Goal: Information Seeking & Learning: Learn about a topic

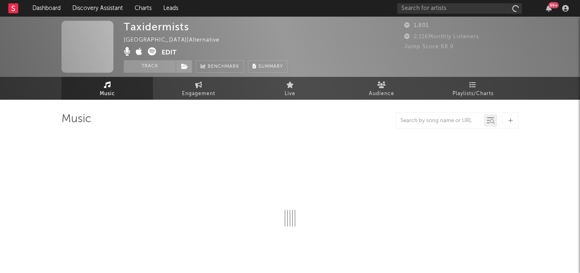
select select "1w"
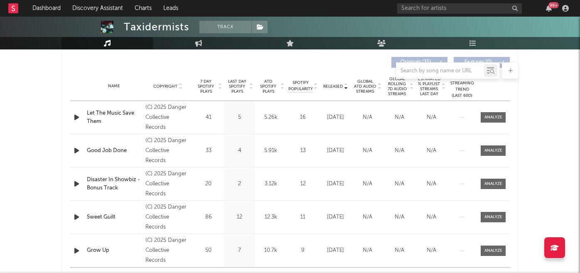
scroll to position [300, 0]
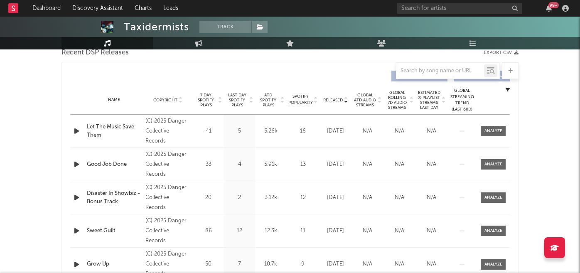
click at [203, 98] on span "7 Day Spotify Plays" at bounding box center [206, 100] width 22 height 15
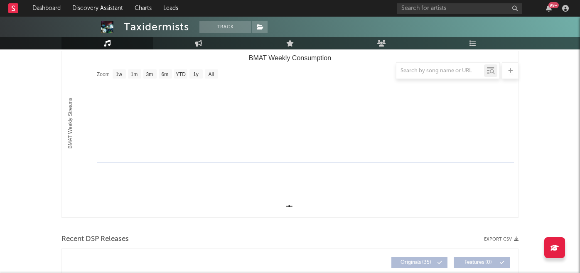
scroll to position [0, 0]
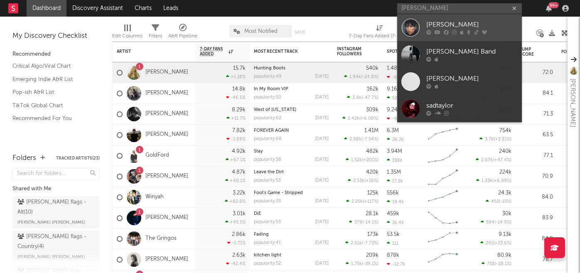
type input "[PERSON_NAME]"
click at [448, 29] on div "[PERSON_NAME]" at bounding box center [471, 25] width 91 height 10
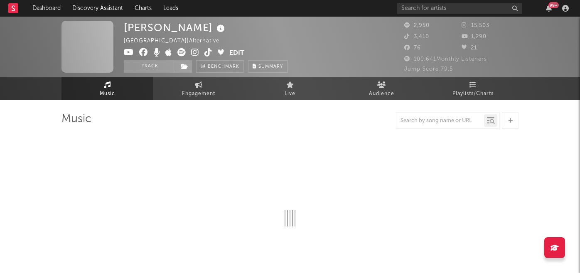
select select "1w"
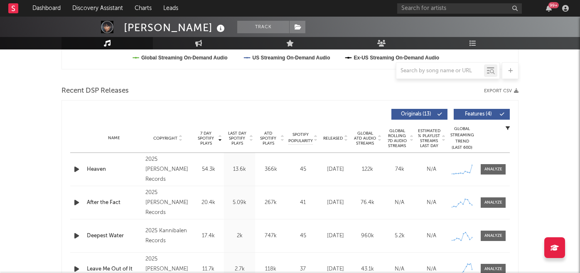
scroll to position [258, 0]
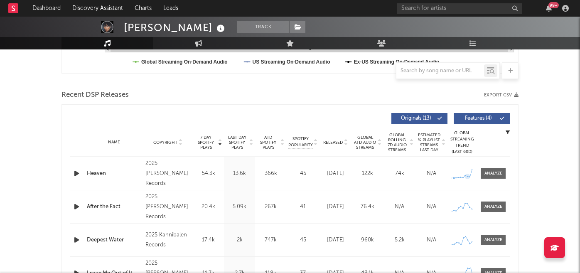
click at [506, 173] on div at bounding box center [492, 173] width 33 height 10
click at [495, 175] on div at bounding box center [493, 173] width 18 height 6
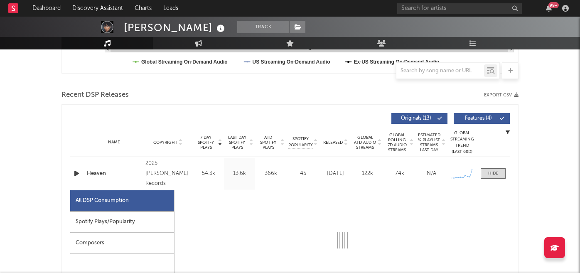
select select "1w"
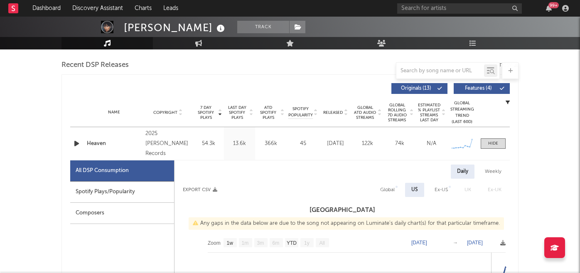
scroll to position [267, 0]
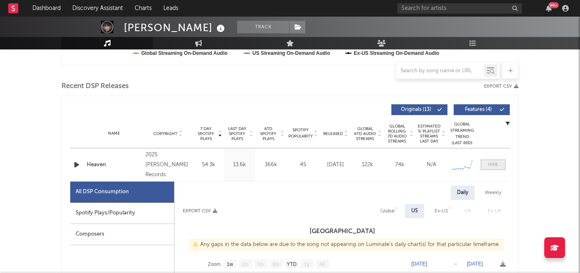
click at [492, 168] on span at bounding box center [492, 164] width 25 height 10
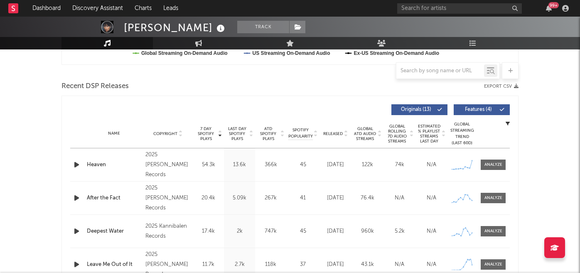
click at [333, 135] on span "Released" at bounding box center [333, 133] width 20 height 5
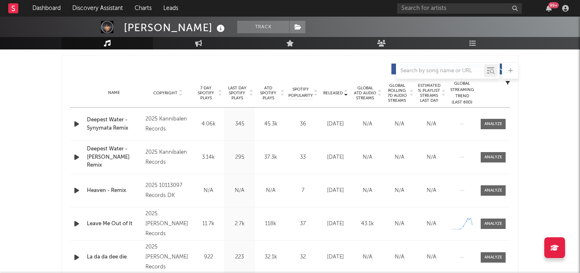
scroll to position [314, 0]
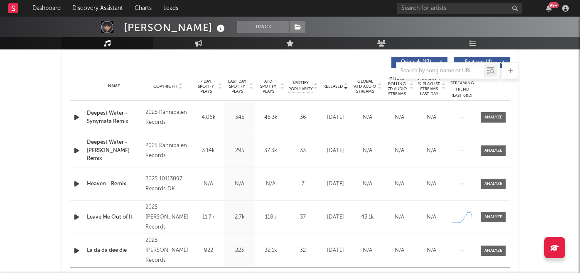
click at [335, 86] on span "Released" at bounding box center [333, 86] width 20 height 5
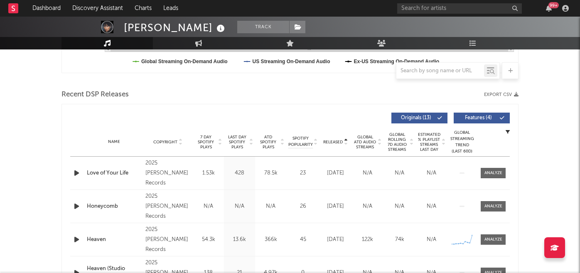
scroll to position [292, 0]
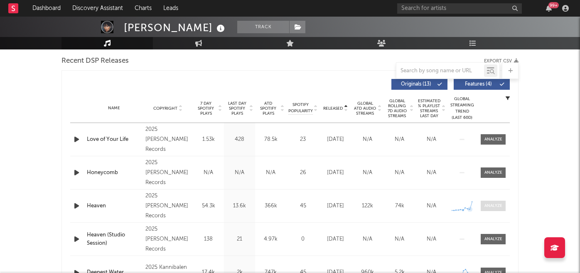
click at [495, 206] on div at bounding box center [493, 206] width 18 height 6
select select "1w"
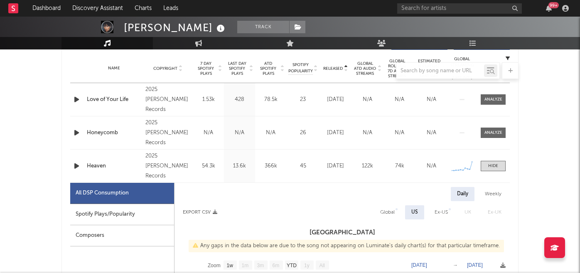
scroll to position [369, 0]
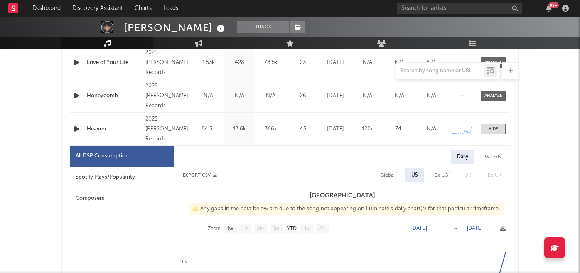
click at [113, 174] on div "Spotify Plays/Popularity" at bounding box center [122, 177] width 104 height 21
select select "1w"
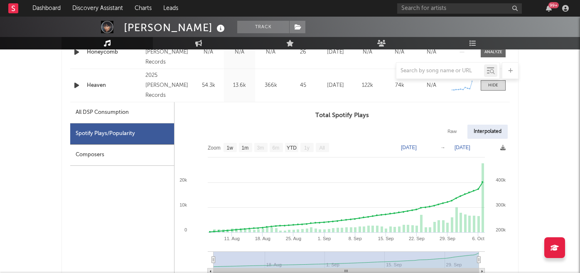
scroll to position [428, 0]
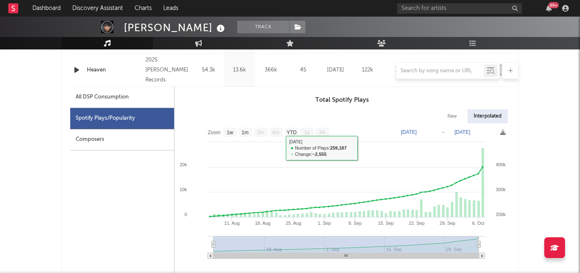
click at [142, 99] on div "All DSP Consumption" at bounding box center [122, 97] width 104 height 21
select select "1w"
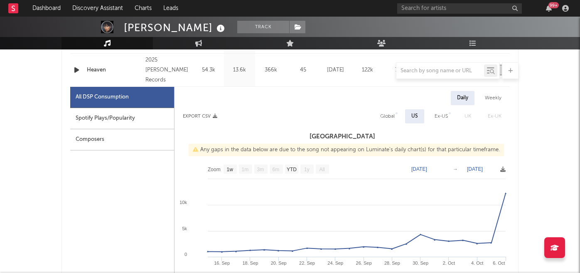
click at [387, 112] on div "Global" at bounding box center [387, 116] width 15 height 10
select select "1w"
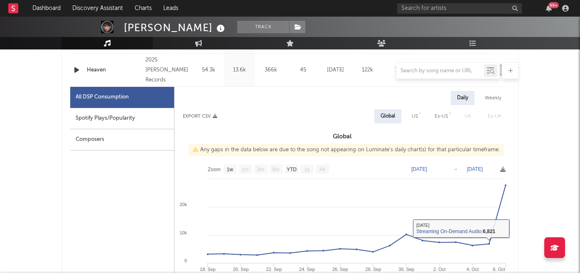
click at [114, 118] on div "Spotify Plays/Popularity" at bounding box center [122, 118] width 104 height 21
select select "1w"
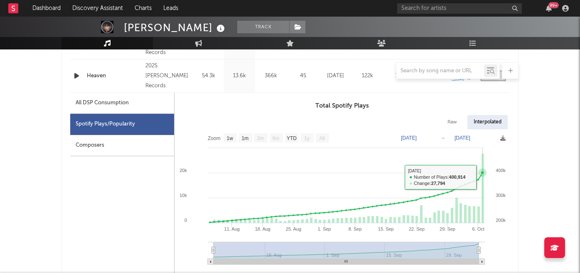
scroll to position [423, 0]
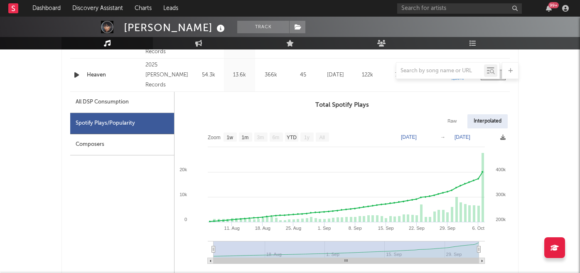
click at [113, 101] on div "All DSP Consumption" at bounding box center [102, 102] width 53 height 10
select select "1w"
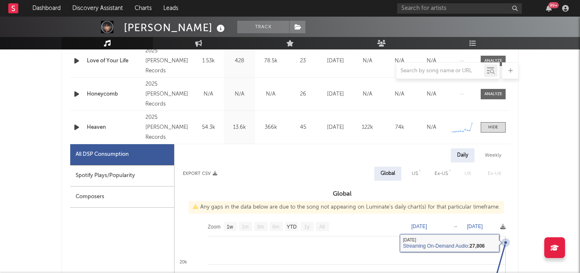
scroll to position [349, 0]
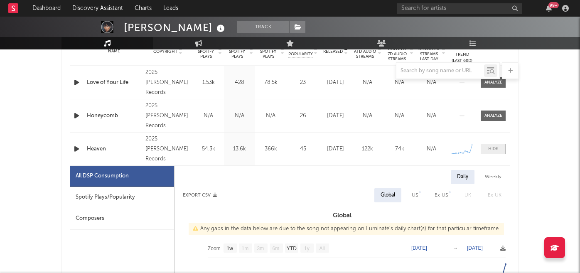
click at [494, 148] on div at bounding box center [493, 149] width 10 height 6
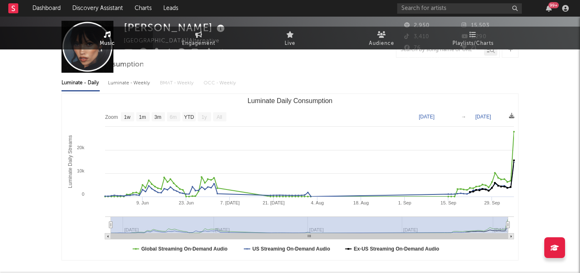
scroll to position [0, 0]
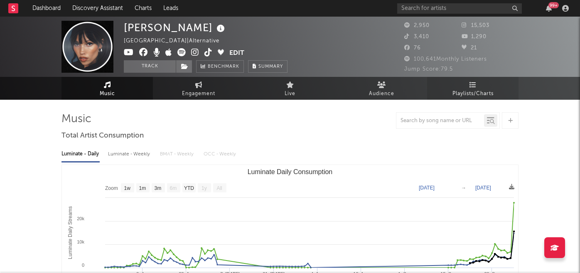
click at [467, 87] on link "Playlists/Charts" at bounding box center [472, 88] width 91 height 23
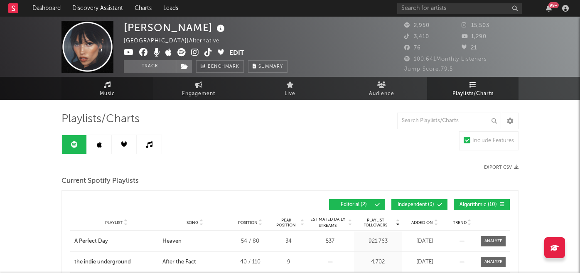
click at [103, 94] on span "Music" at bounding box center [107, 94] width 15 height 10
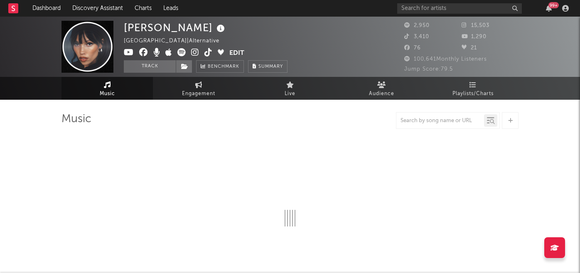
select select "1w"
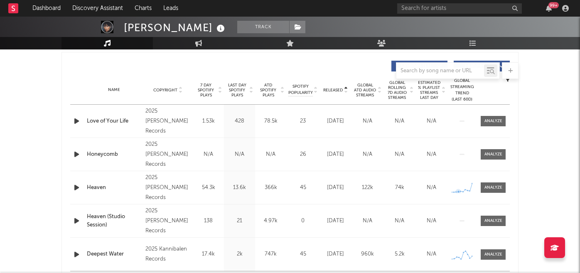
scroll to position [308, 0]
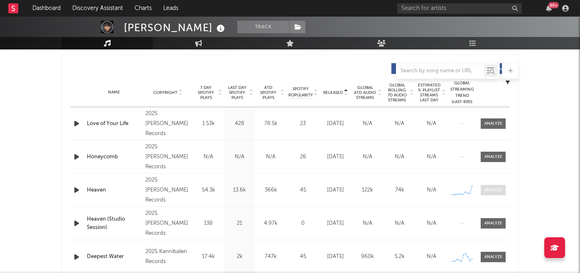
click at [493, 191] on div at bounding box center [493, 190] width 18 height 6
select select "1w"
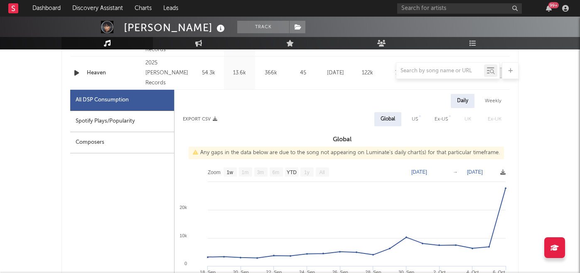
scroll to position [426, 0]
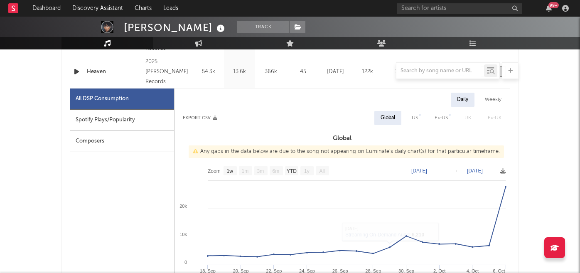
click at [126, 121] on div "Spotify Plays/Popularity" at bounding box center [122, 120] width 104 height 21
select select "1w"
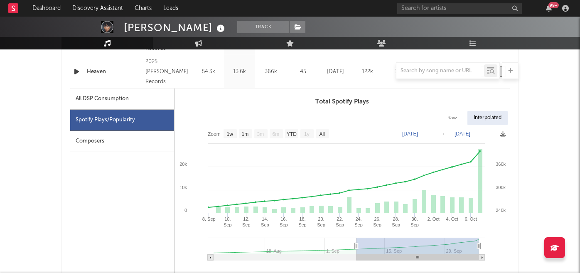
type input "[DATE]"
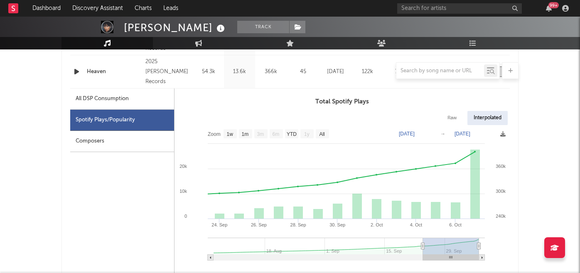
drag, startPoint x: 213, startPoint y: 246, endPoint x: 423, endPoint y: 248, distance: 210.1
click at [423, 248] on icon at bounding box center [422, 246] width 3 height 6
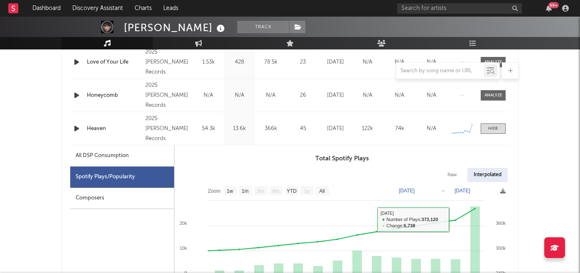
scroll to position [368, 0]
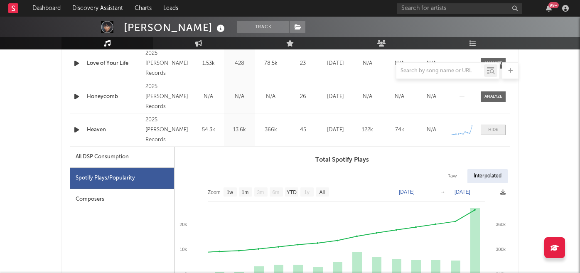
click at [488, 128] on div at bounding box center [493, 130] width 10 height 6
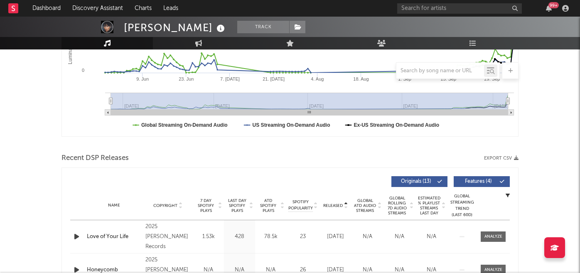
scroll to position [0, 0]
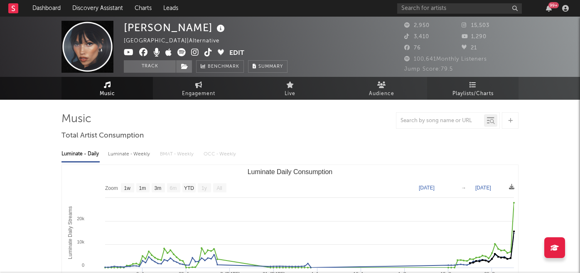
click at [467, 82] on link "Playlists/Charts" at bounding box center [472, 88] width 91 height 23
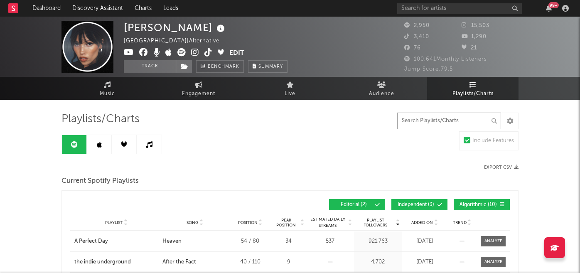
click at [438, 124] on input "text" at bounding box center [449, 121] width 104 height 17
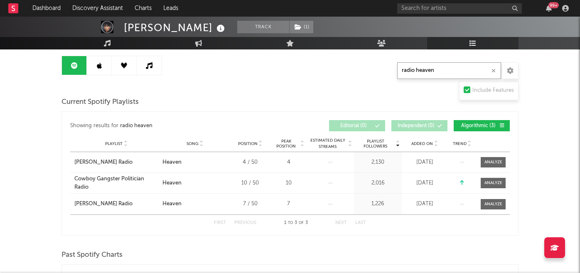
scroll to position [78, 0]
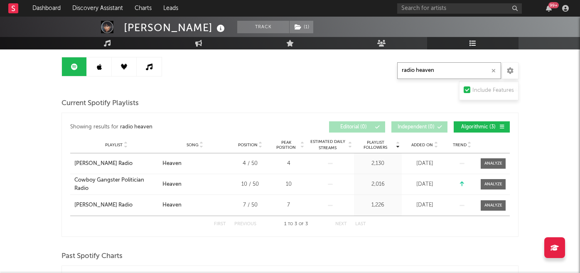
type input "radio heaven"
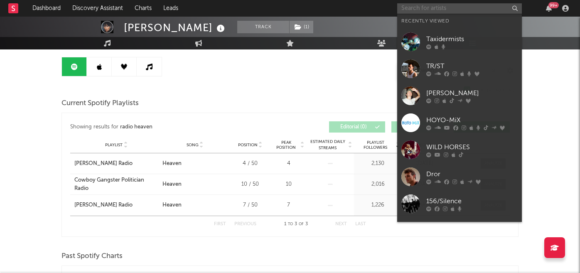
click at [418, 3] on input "text" at bounding box center [459, 8] width 125 height 10
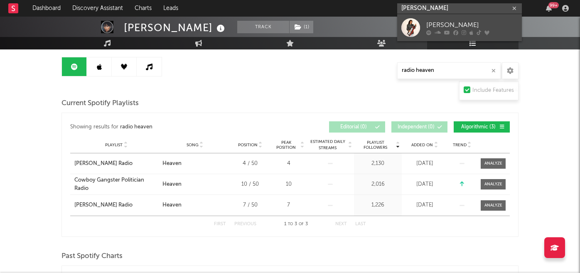
type input "[PERSON_NAME]"
click at [444, 24] on div "[PERSON_NAME]" at bounding box center [471, 25] width 91 height 10
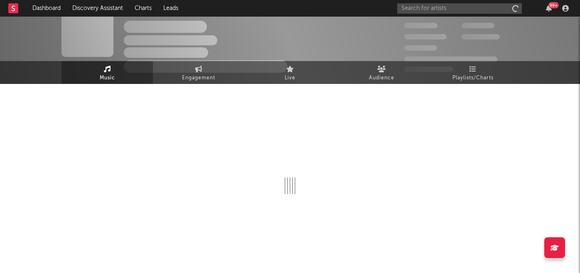
scroll to position [16, 0]
select select "6m"
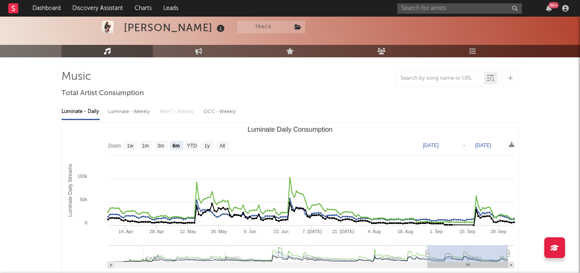
scroll to position [41, 0]
